Goal: Information Seeking & Learning: Learn about a topic

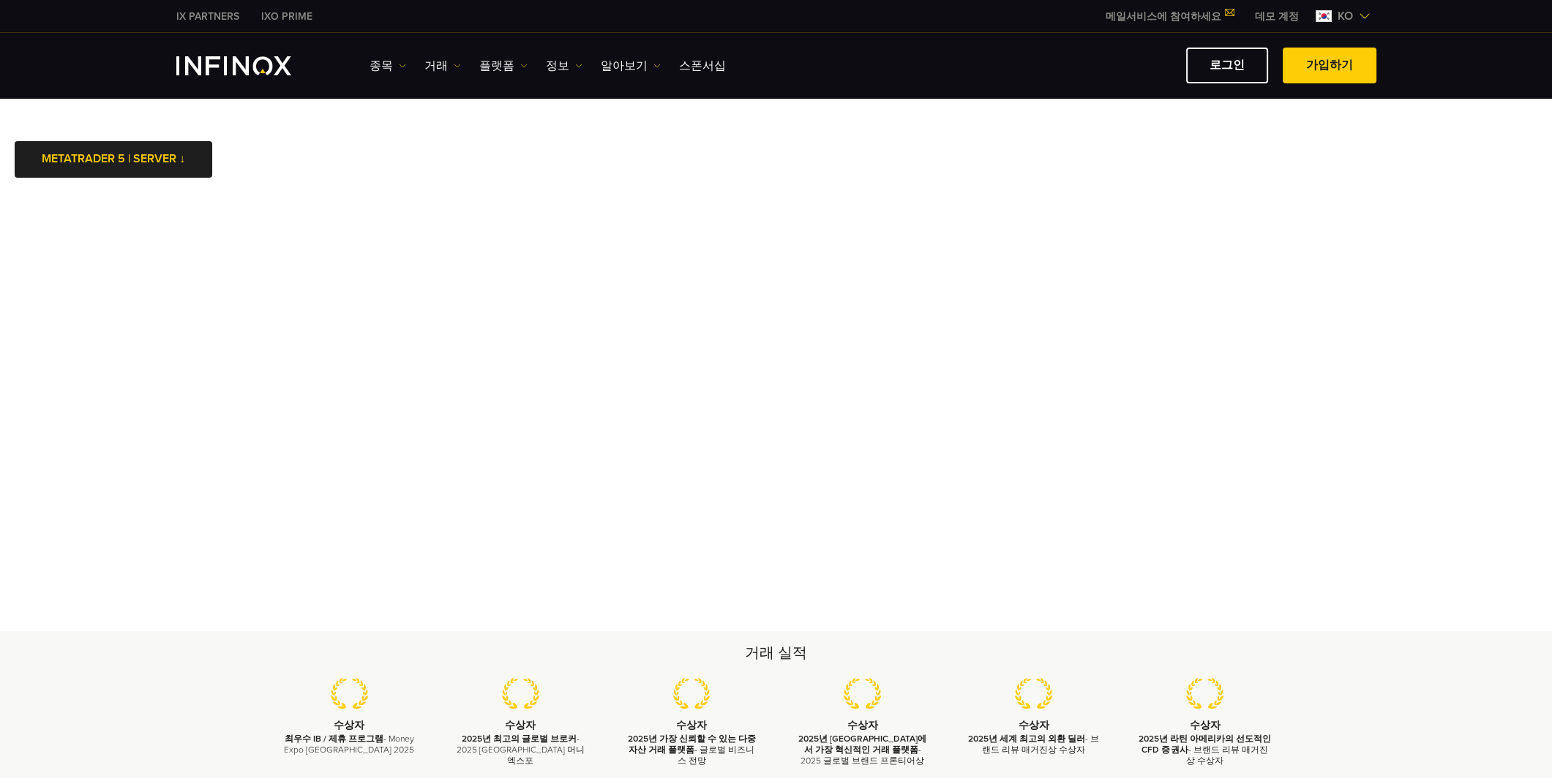
click at [234, 64] on img "INFINOX Logo" at bounding box center [234, 66] width 115 height 19
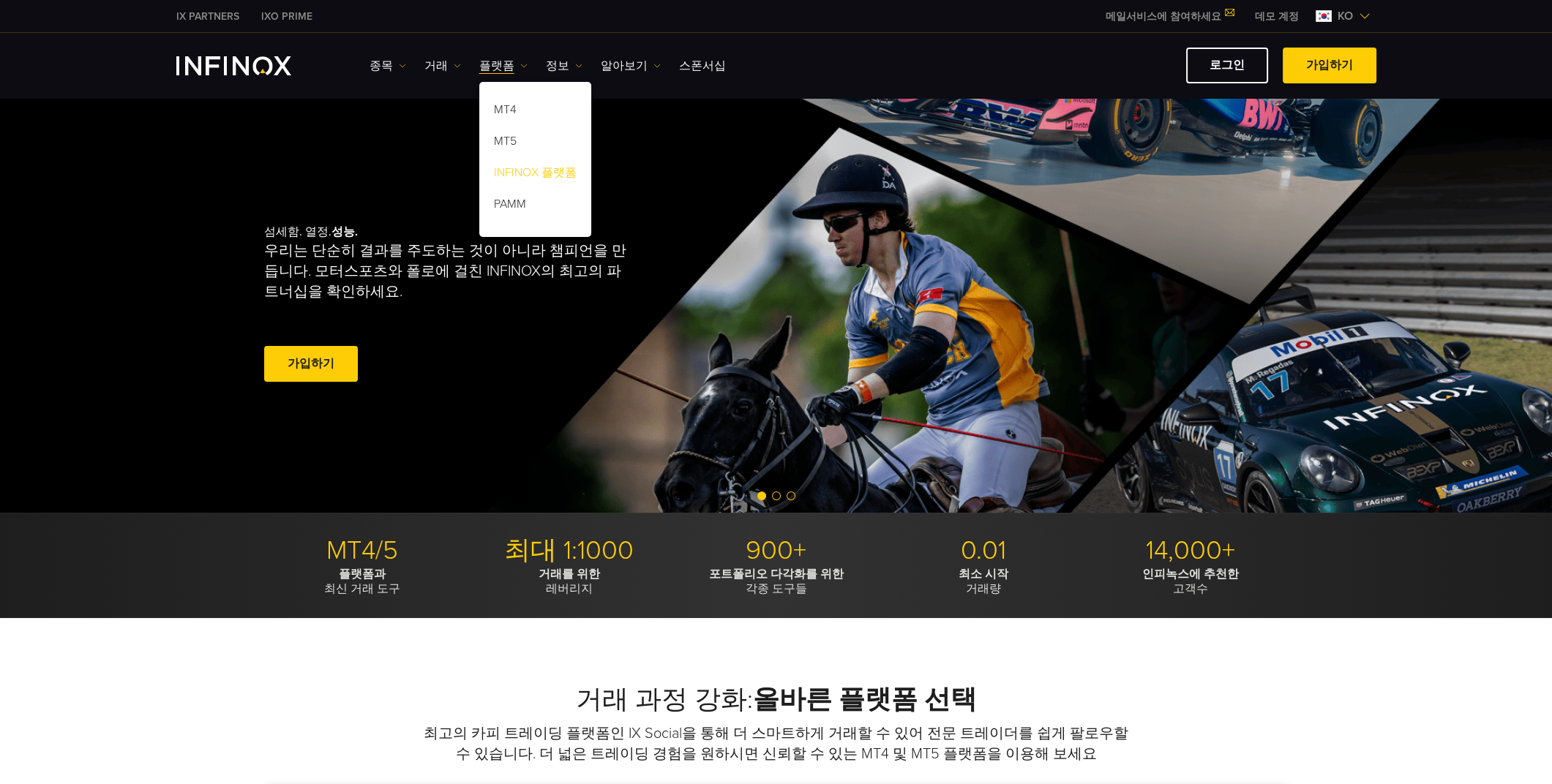
click at [525, 168] on link "INFINOX 플랫폼" at bounding box center [535, 175] width 112 height 32
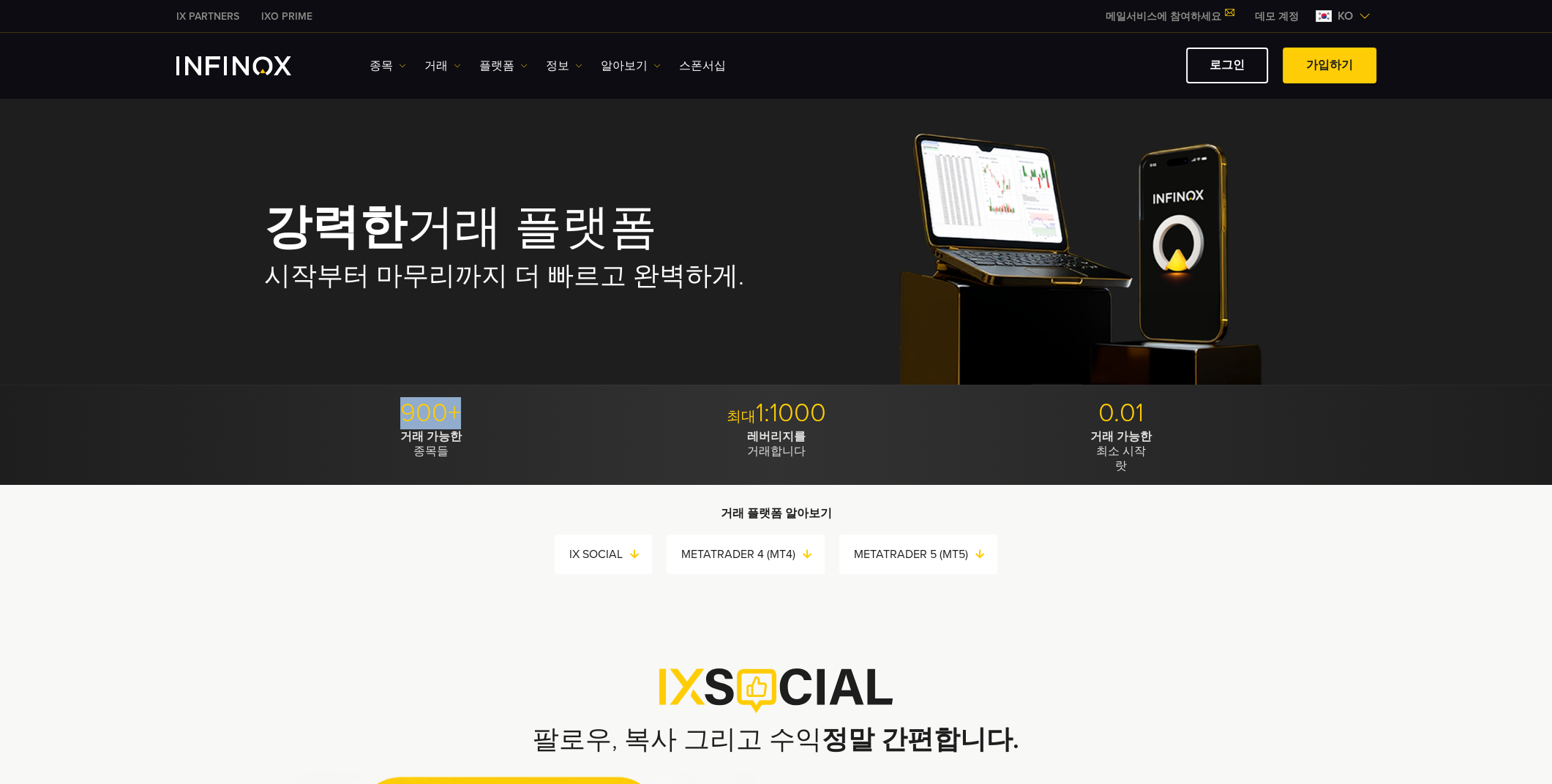
drag, startPoint x: 399, startPoint y: 409, endPoint x: 480, endPoint y: 409, distance: 81.0
click at [480, 409] on p "900+" at bounding box center [431, 414] width 335 height 32
click at [582, 417] on p "900+" at bounding box center [431, 414] width 335 height 32
click at [610, 551] on link "IX SOCIAL" at bounding box center [610, 555] width 82 height 21
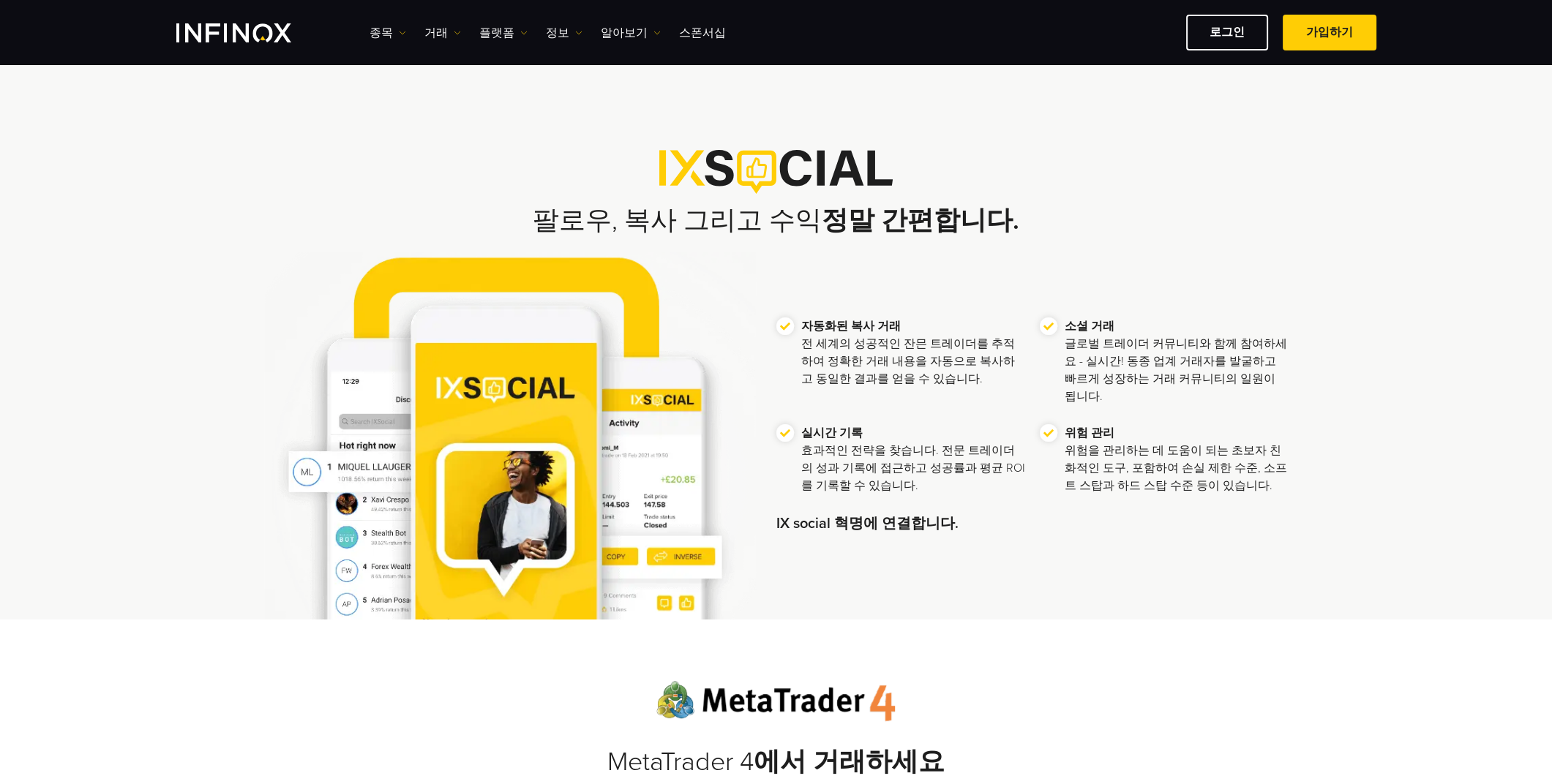
scroll to position [499, 0]
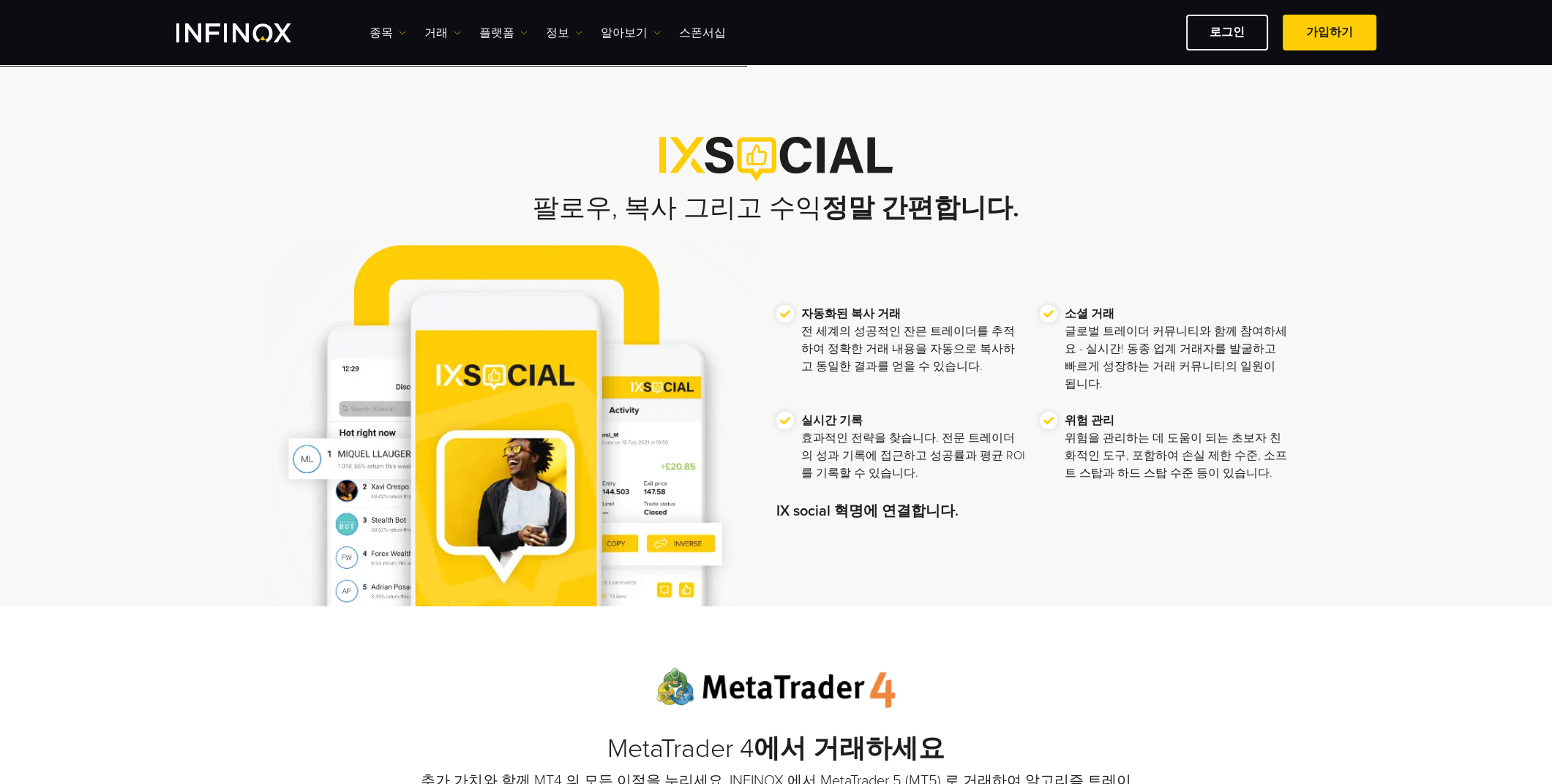
click at [845, 202] on strong "정말 간편합니다." at bounding box center [920, 208] width 198 height 32
click at [557, 413] on img at bounding box center [509, 423] width 492 height 368
click at [1008, 536] on div "자동화된 복사 거래 전 세계의 성공적인 잔믄 트레이더를 추적하여 정확한 거래 내용을 자동으로 복사하고 동일한 결과를 얻을 수 있습니다. 소셜 …" at bounding box center [776, 423] width 1025 height 368
